Goal: Communication & Community: Answer question/provide support

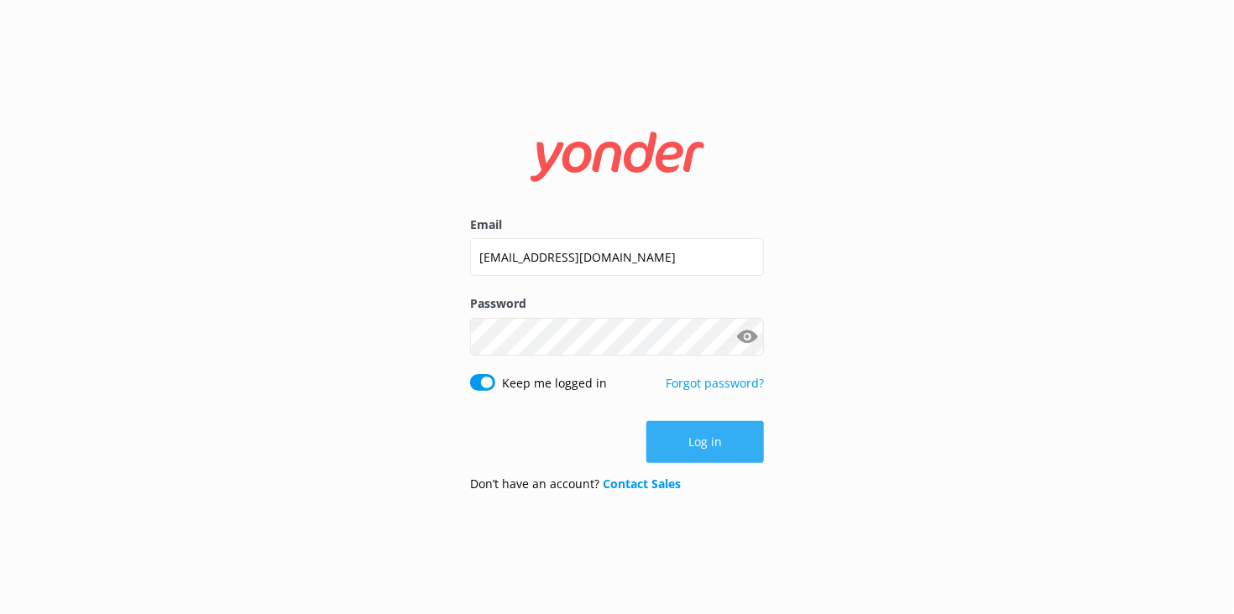
click at [691, 436] on button "Log in" at bounding box center [705, 442] width 118 height 42
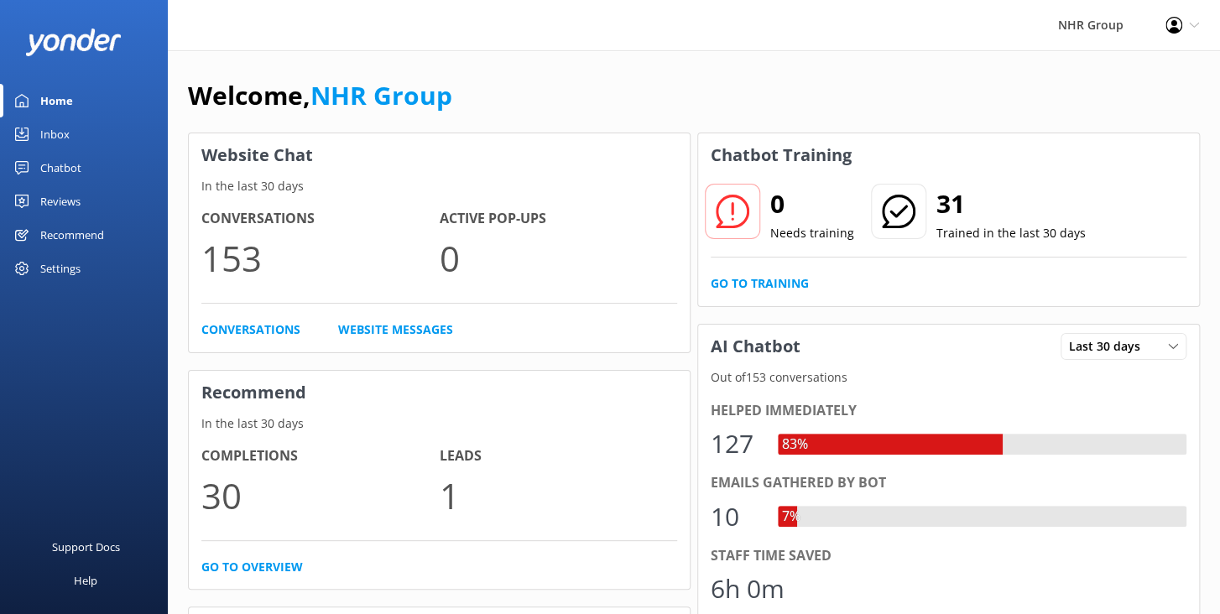
click at [48, 137] on div "Inbox" at bounding box center [54, 135] width 29 height 34
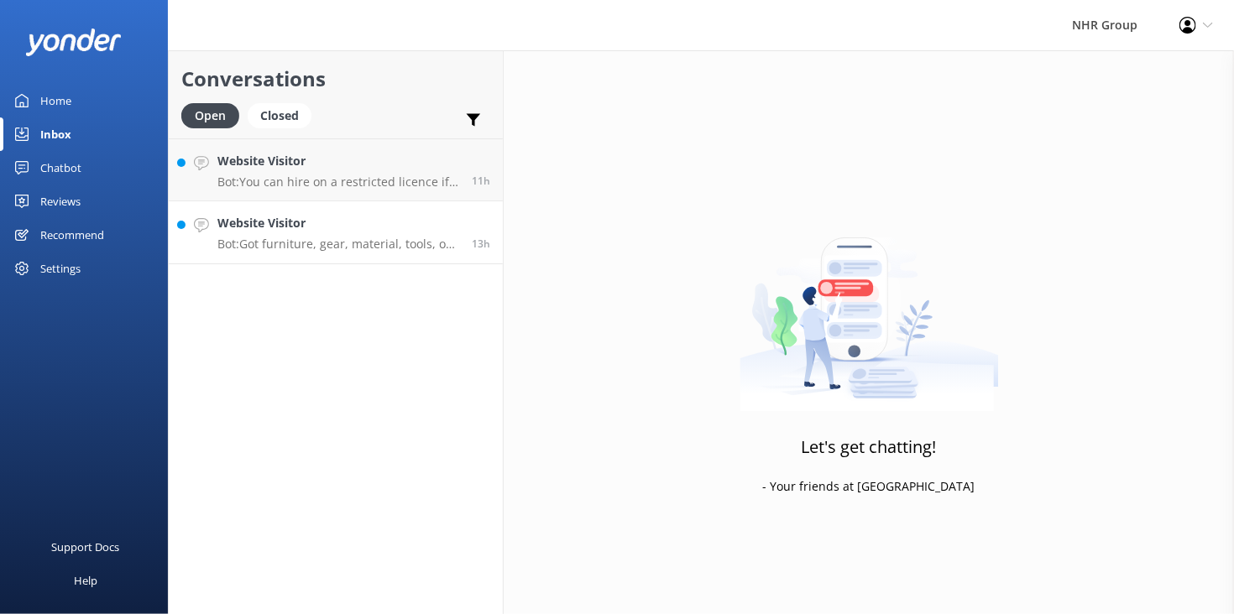
click at [328, 235] on div "Website Visitor Bot: Got furniture, gear, material, tools, or freight to move? …" at bounding box center [338, 232] width 242 height 37
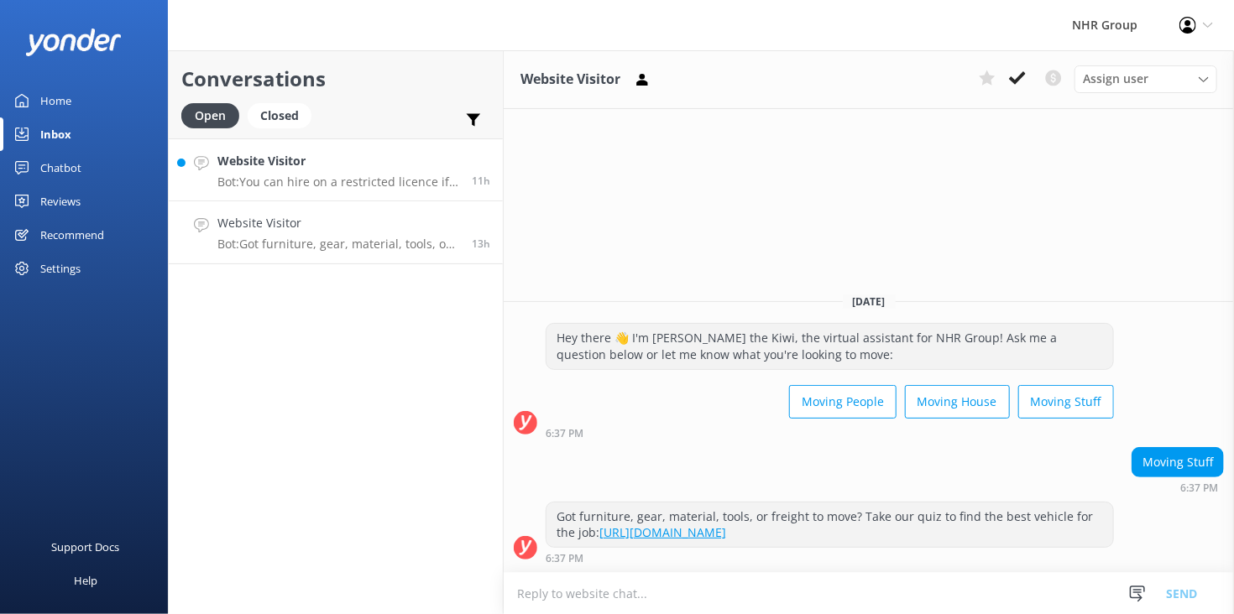
click at [233, 173] on div "Website Visitor Bot: You can hire on a restricted licence if you're over 21, as…" at bounding box center [338, 170] width 242 height 36
